Goal: Task Accomplishment & Management: Manage account settings

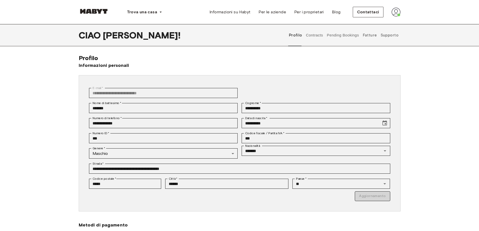
click at [394, 11] on img at bounding box center [395, 12] width 9 height 9
click at [464, 48] on div "**********" at bounding box center [239, 143] width 479 height 239
click at [437, 72] on div "**********" at bounding box center [239, 158] width 479 height 209
click at [374, 8] on img at bounding box center [369, 8] width 9 height 9
click at [337, 37] on button "Pending Bookings" at bounding box center [342, 35] width 33 height 22
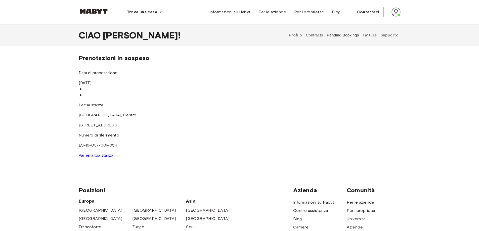
click at [311, 35] on button "Contracts" at bounding box center [314, 35] width 18 height 22
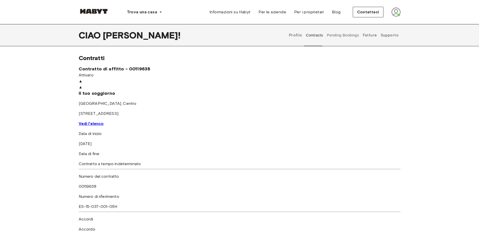
click at [396, 35] on font "Supporto" at bounding box center [389, 35] width 18 height 5
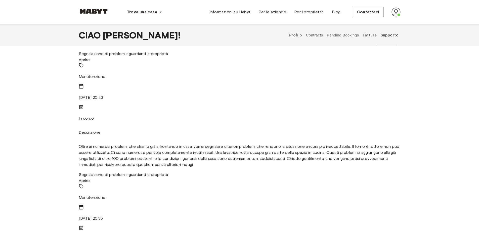
scroll to position [25, 0]
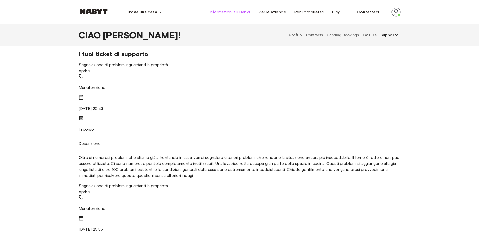
click at [224, 12] on font "Informazioni su Habyt" at bounding box center [229, 12] width 41 height 5
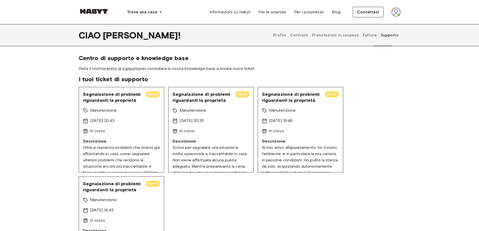
click at [334, 35] on font "Prenotazioni in sospeso" at bounding box center [335, 35] width 47 height 5
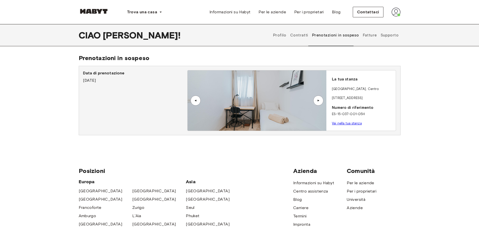
click at [306, 34] on font "Contratti" at bounding box center [299, 35] width 18 height 5
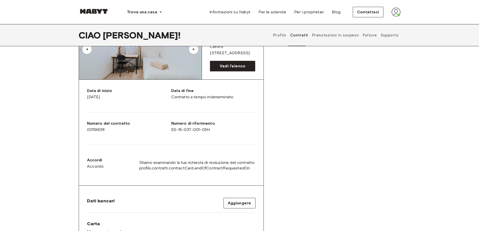
scroll to position [75, 0]
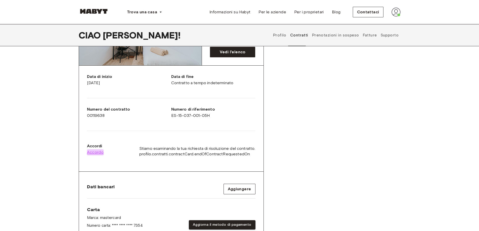
click at [97, 152] on font "Accordo" at bounding box center [95, 152] width 17 height 5
drag, startPoint x: 214, startPoint y: 150, endPoint x: 163, endPoint y: 125, distance: 56.8
click at [163, 125] on div "Data di inizio 1 settembre 2025 Data di fine Contratto a tempo indeterminato Nu…" at bounding box center [171, 119] width 184 height 106
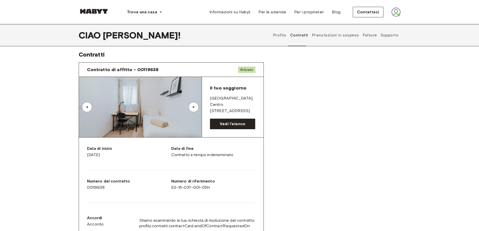
scroll to position [0, 0]
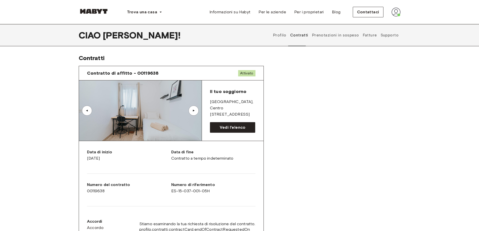
click at [286, 36] on font "Profilo" at bounding box center [279, 35] width 13 height 5
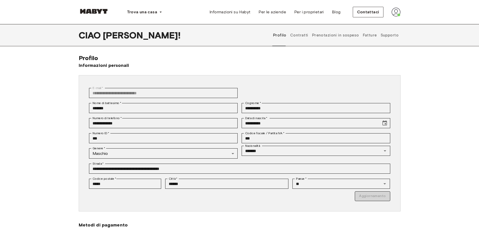
click at [337, 34] on font "Prenotazioni in sospeso" at bounding box center [335, 35] width 47 height 5
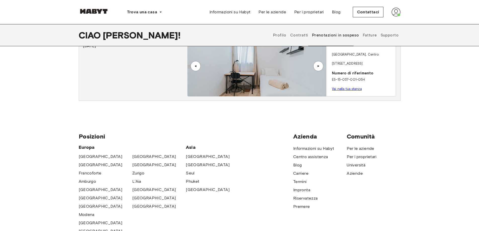
scroll to position [25, 0]
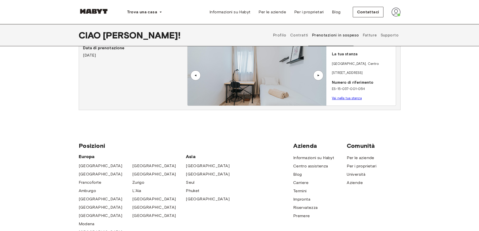
click at [395, 36] on font "Supporto" at bounding box center [389, 35] width 18 height 5
